Goal: Task Accomplishment & Management: Complete application form

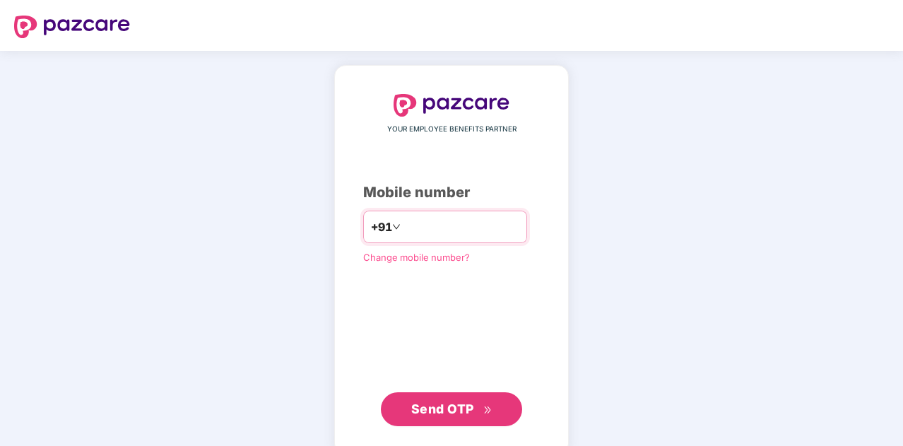
click at [424, 231] on input "number" at bounding box center [461, 226] width 116 height 23
type input "**********"
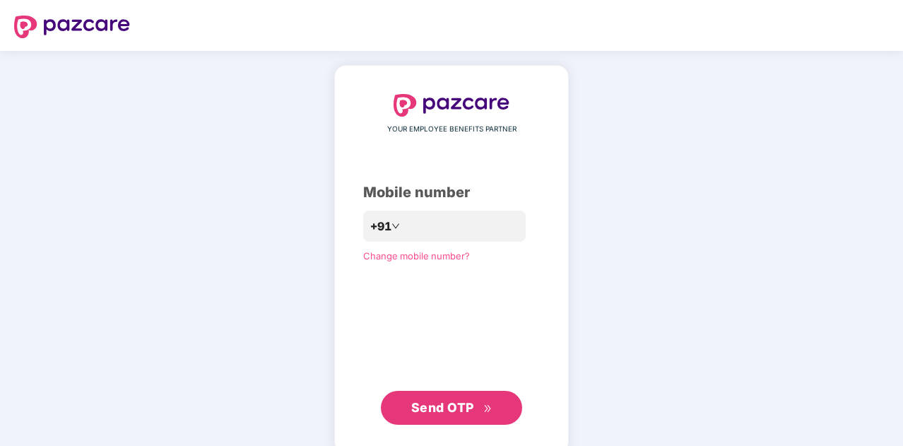
click at [468, 410] on span "Send OTP" at bounding box center [442, 407] width 63 height 15
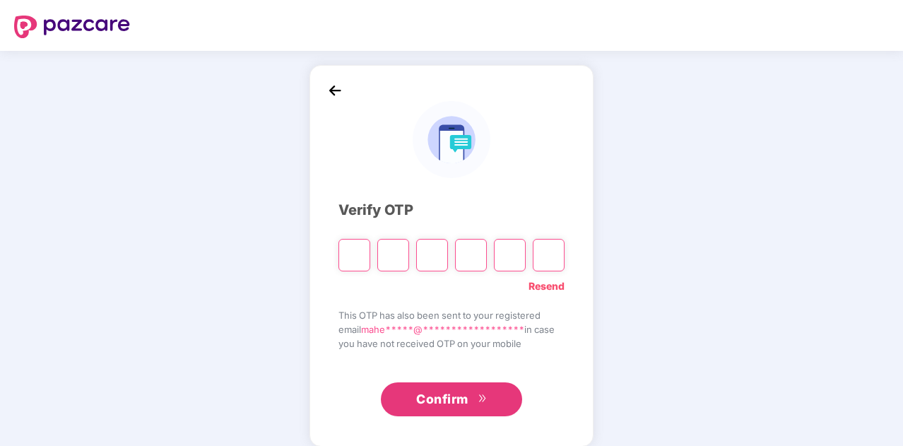
type input "*"
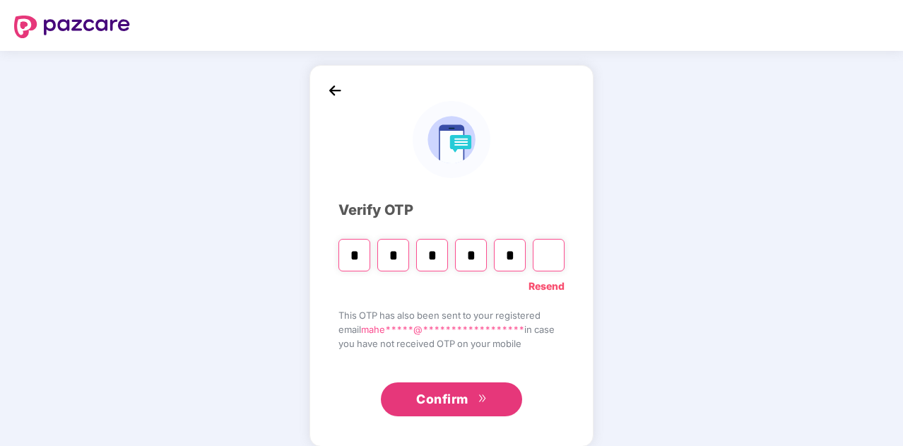
type input "*"
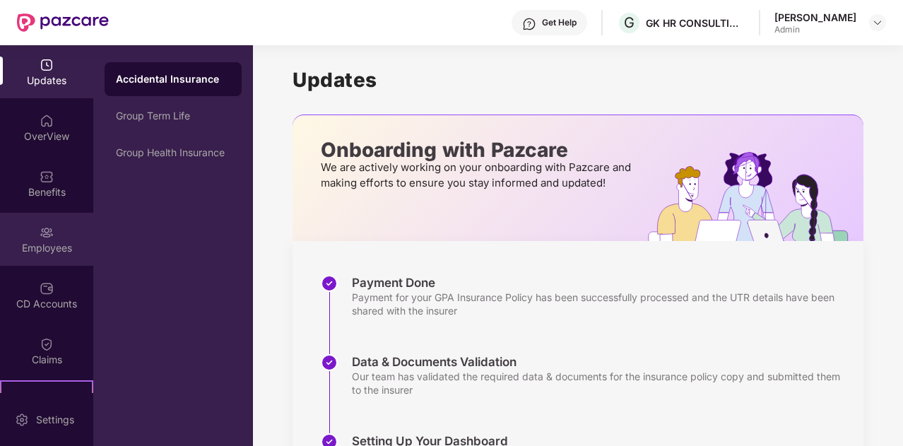
click at [42, 236] on img at bounding box center [47, 232] width 14 height 14
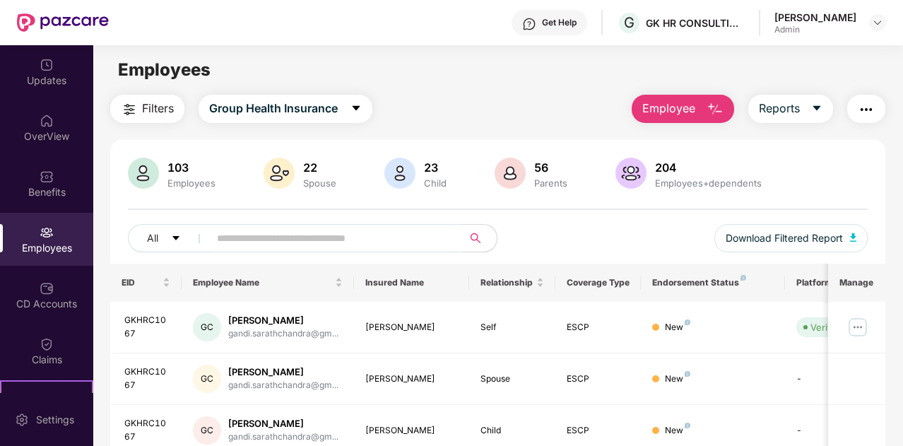
click at [49, 244] on div "Employees" at bounding box center [46, 248] width 93 height 14
click at [665, 112] on span "Employee" at bounding box center [668, 109] width 53 height 18
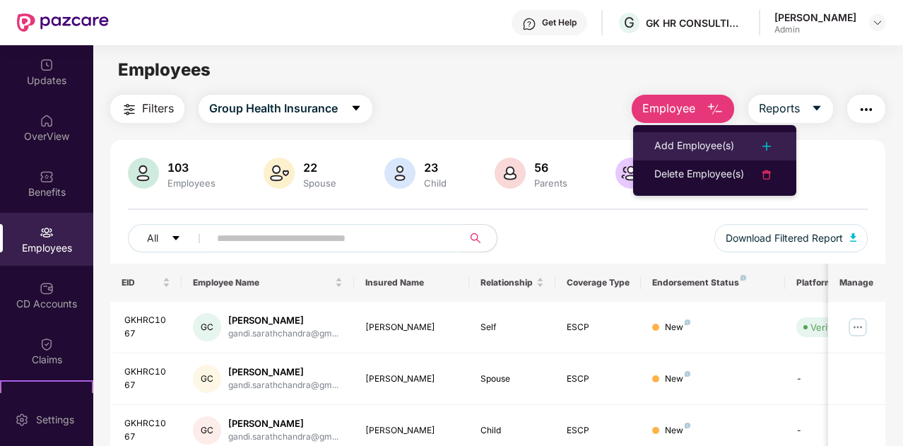
click at [687, 139] on div "Add Employee(s)" at bounding box center [694, 146] width 80 height 17
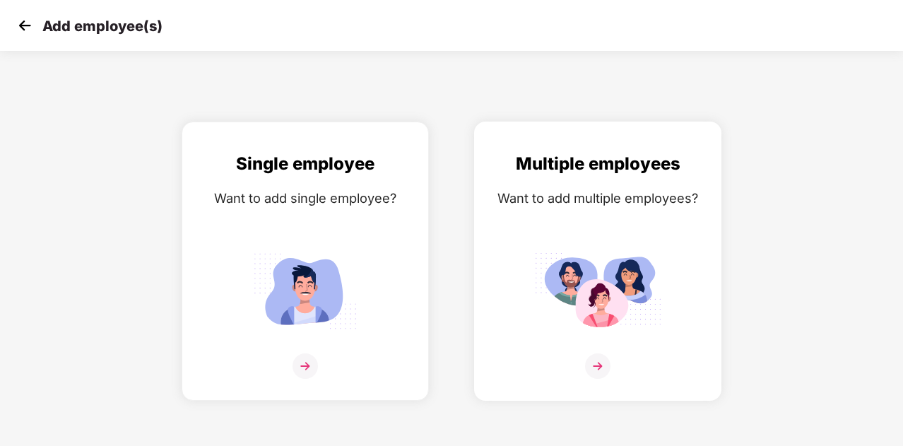
click at [634, 266] on img at bounding box center [597, 291] width 127 height 88
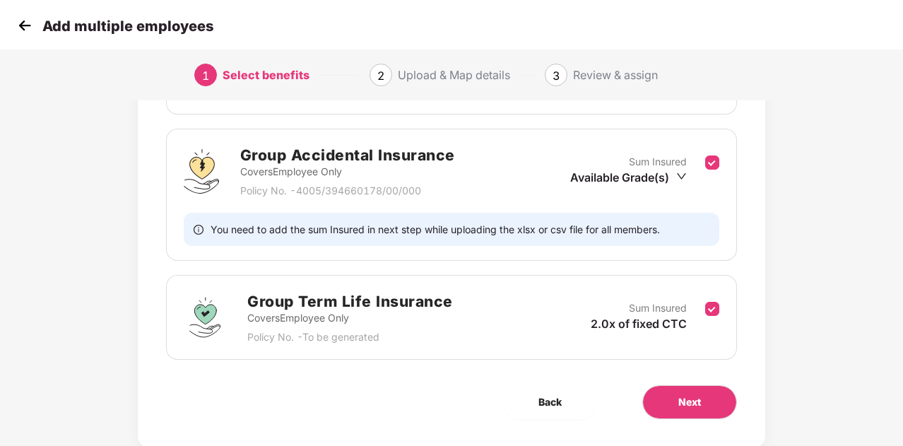
scroll to position [306, 0]
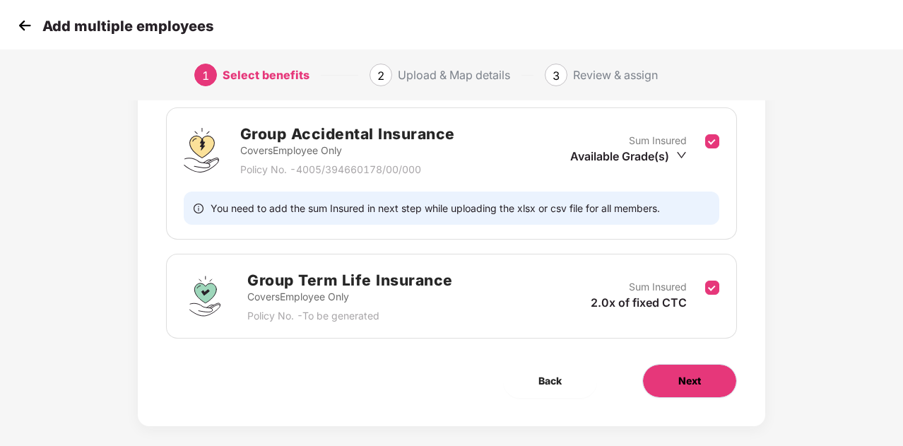
click at [713, 381] on button "Next" at bounding box center [689, 381] width 95 height 34
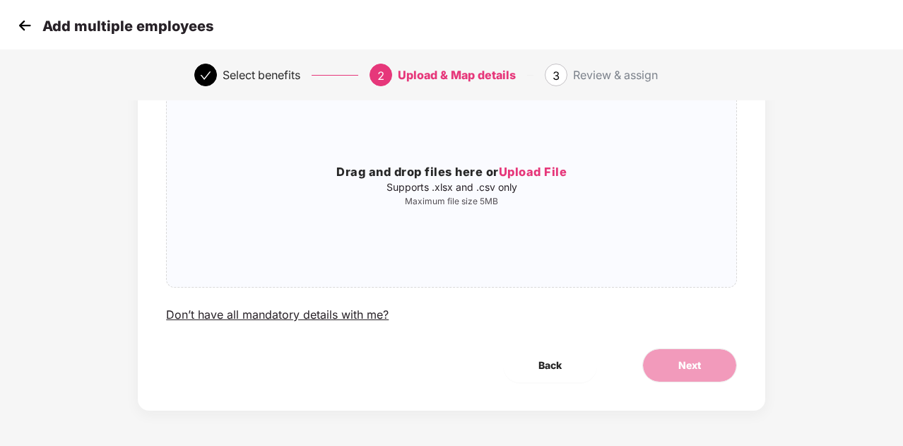
scroll to position [0, 0]
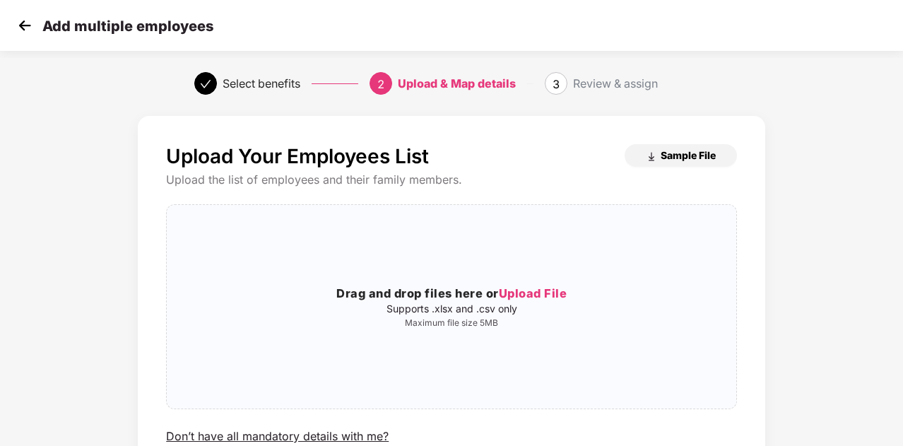
click at [665, 160] on span "Sample File" at bounding box center [688, 154] width 55 height 13
click at [516, 300] on span "Upload File" at bounding box center [533, 293] width 69 height 14
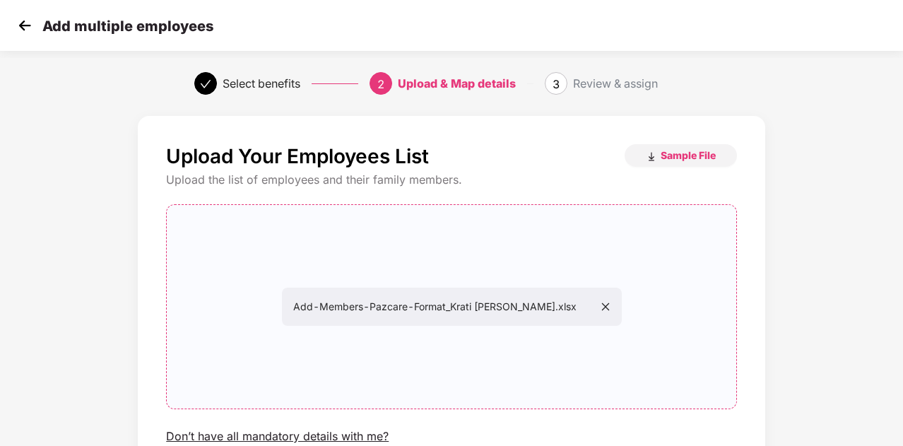
scroll to position [122, 0]
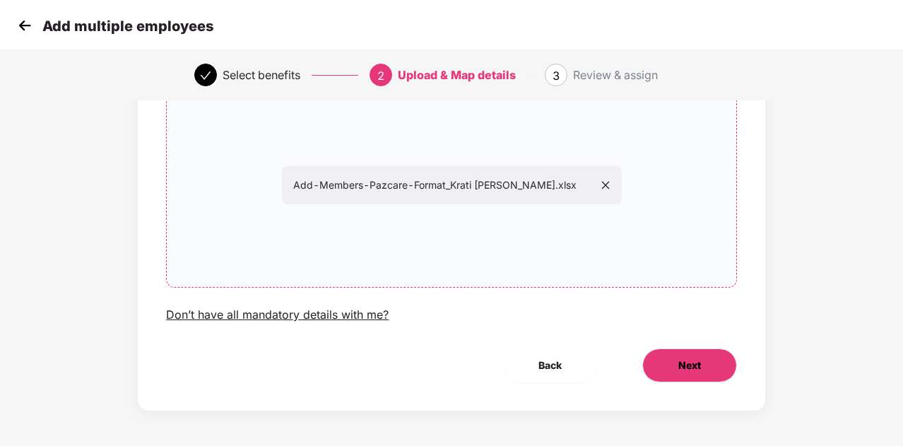
click at [691, 381] on button "Next" at bounding box center [689, 365] width 95 height 34
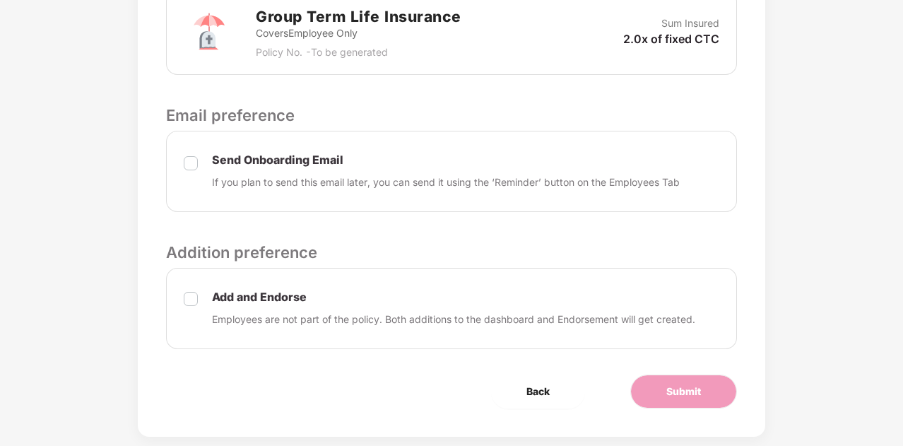
scroll to position [670, 0]
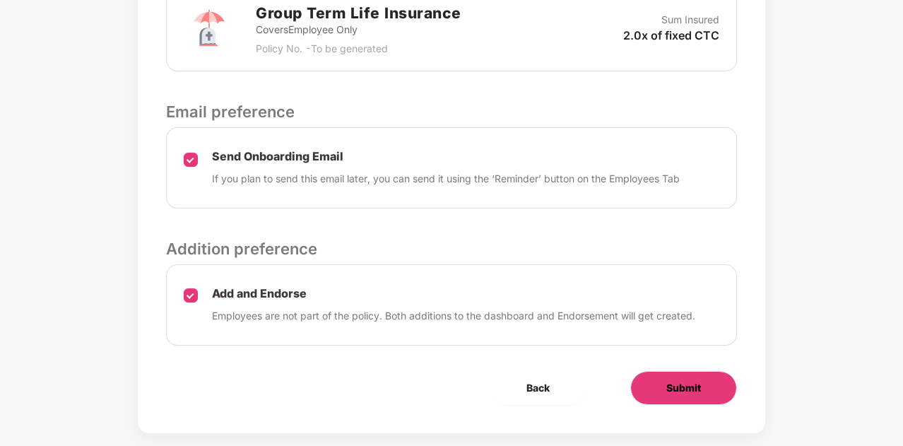
click at [689, 393] on button "Submit" at bounding box center [683, 388] width 107 height 34
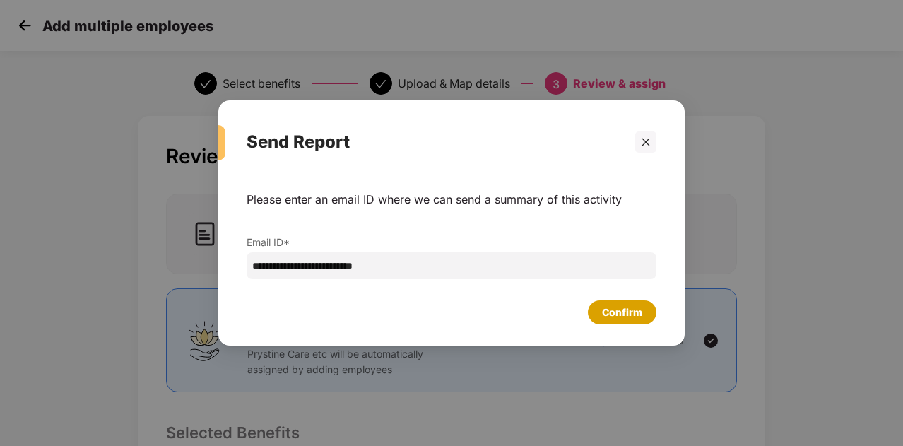
click at [598, 314] on div "Confirm" at bounding box center [622, 312] width 69 height 24
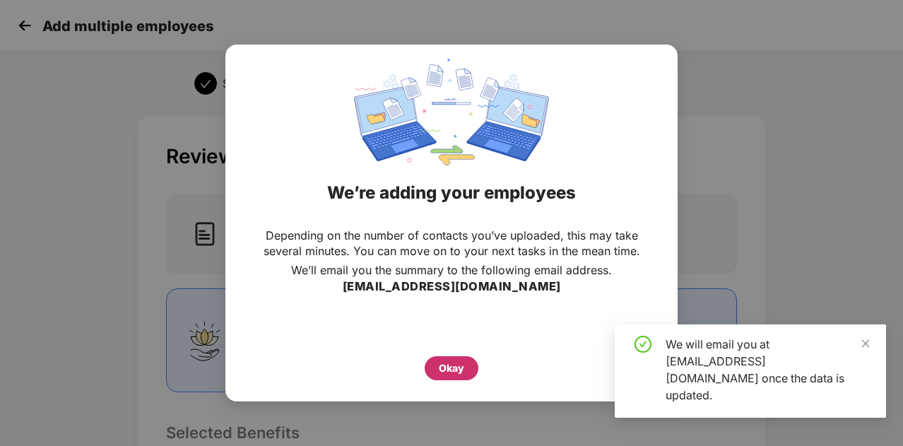
click at [451, 372] on div "Okay" at bounding box center [451, 368] width 25 height 16
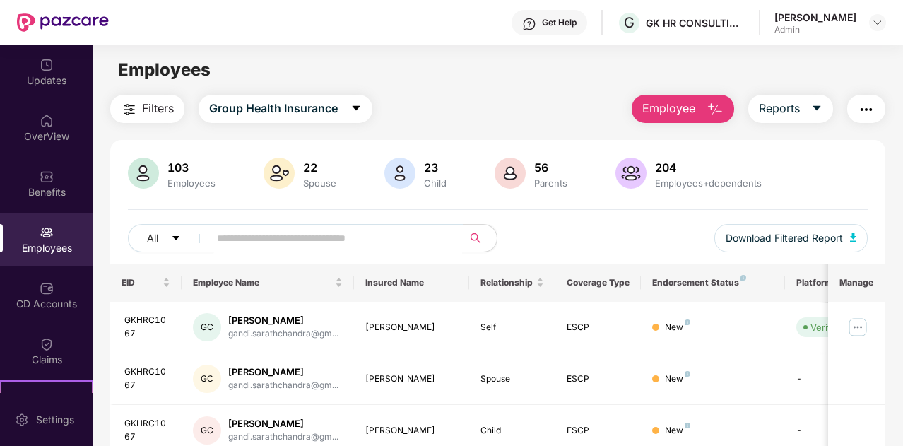
click at [315, 234] on input "text" at bounding box center [330, 237] width 227 height 21
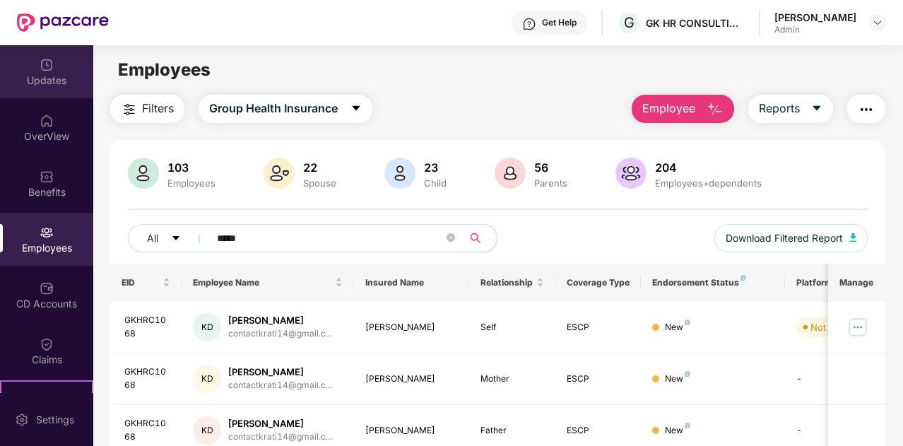
type input "*****"
click at [45, 71] on img at bounding box center [47, 65] width 14 height 14
